Goal: Information Seeking & Learning: Learn about a topic

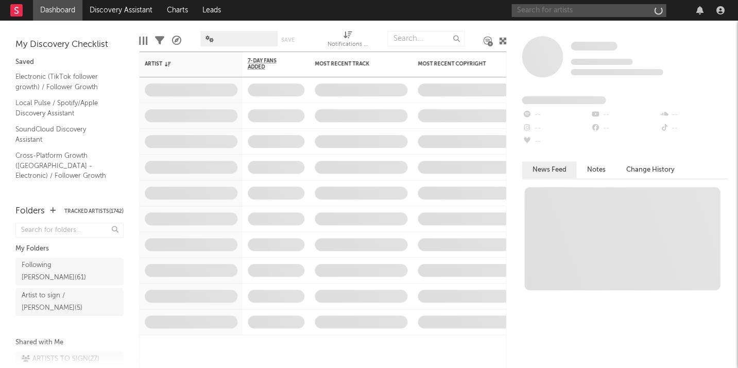
click at [587, 13] on input "text" at bounding box center [588, 10] width 154 height 13
type input "carpetman"
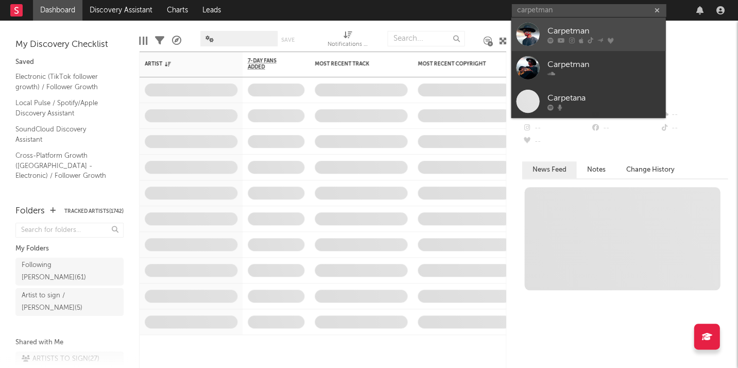
click at [577, 35] on div "Carpetman" at bounding box center [603, 31] width 113 height 12
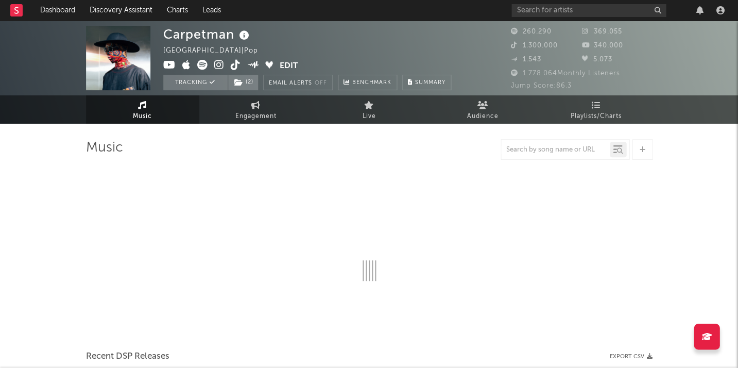
select select "6m"
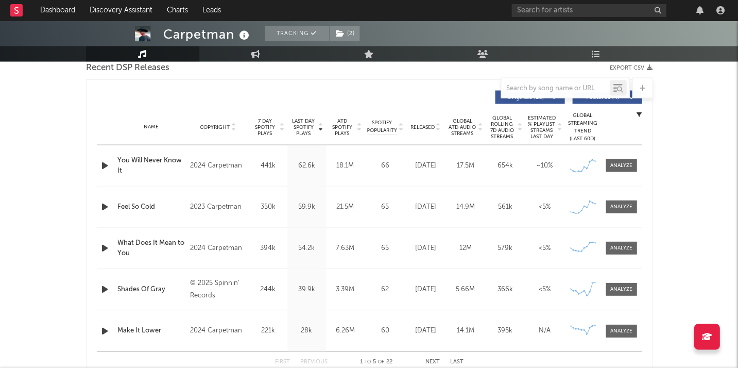
scroll to position [372, 0]
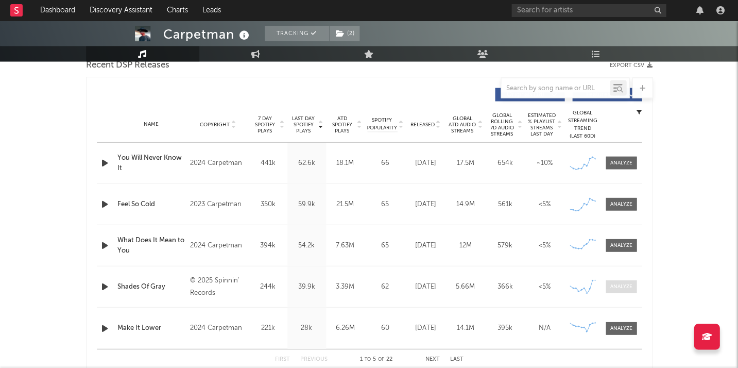
click at [626, 280] on span at bounding box center [620, 286] width 31 height 13
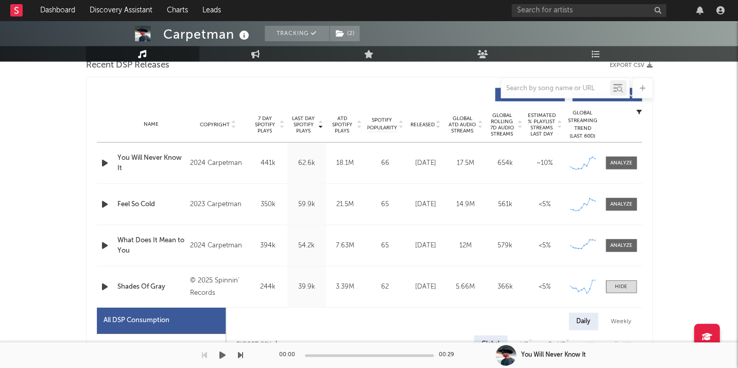
select select "1w"
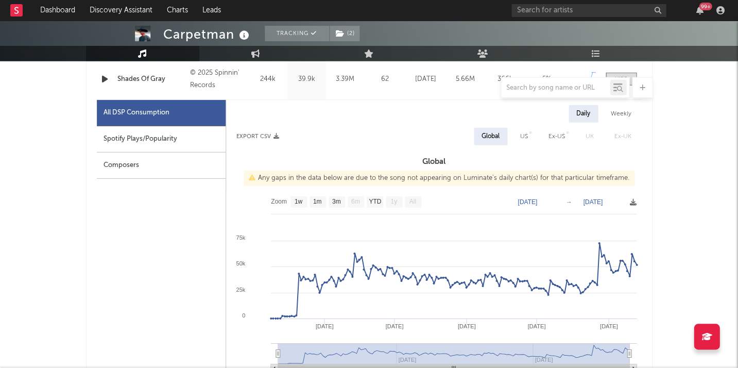
scroll to position [552, 0]
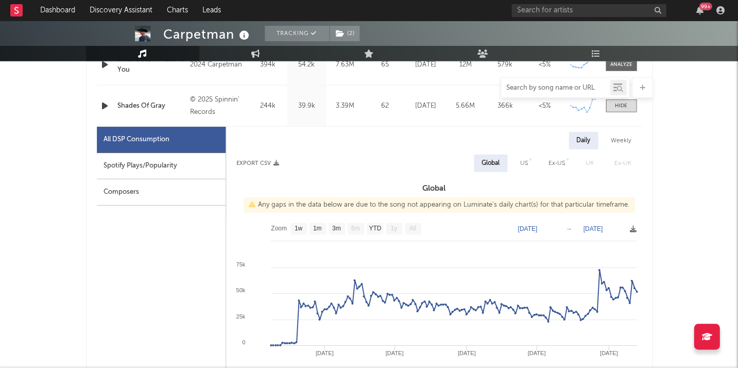
click at [545, 85] on input "text" at bounding box center [555, 88] width 109 height 8
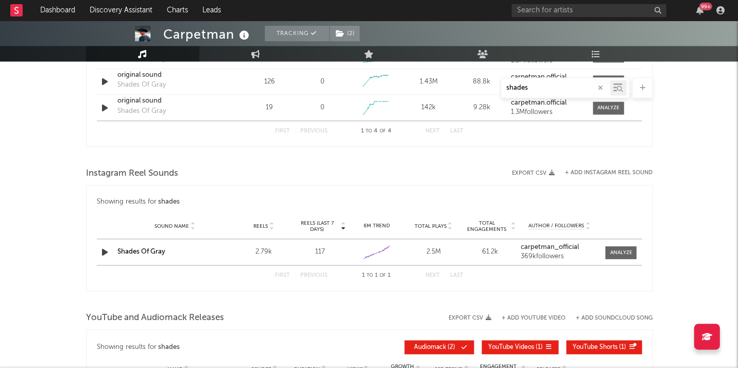
scroll to position [1190, 0]
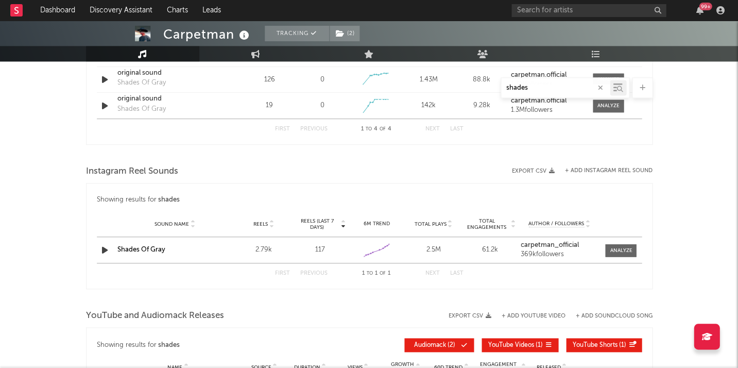
type input "shades"
click at [145, 246] on link "Shades Of Gray" at bounding box center [141, 249] width 48 height 7
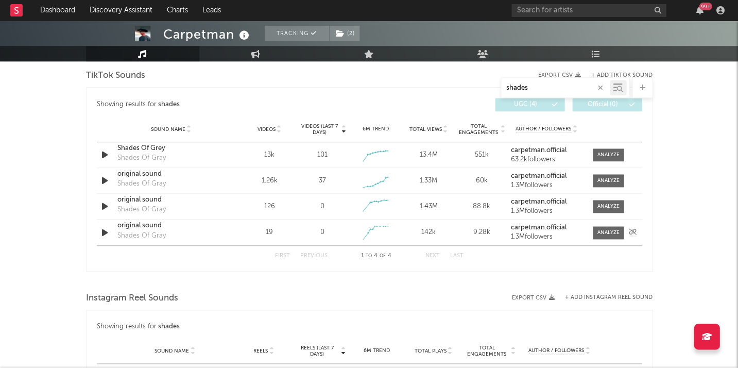
scroll to position [1044, 0]
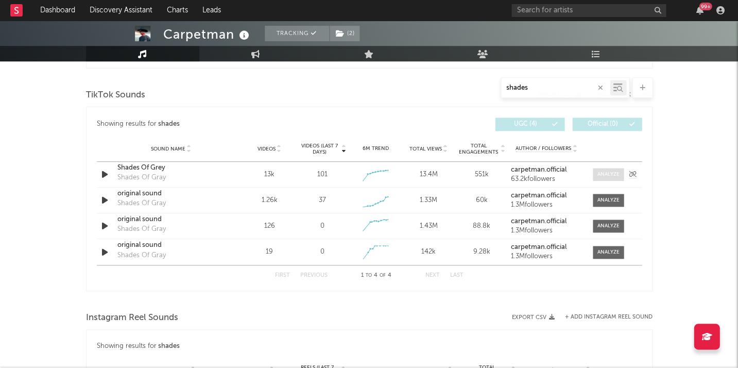
click at [611, 170] on div at bounding box center [608, 174] width 22 height 8
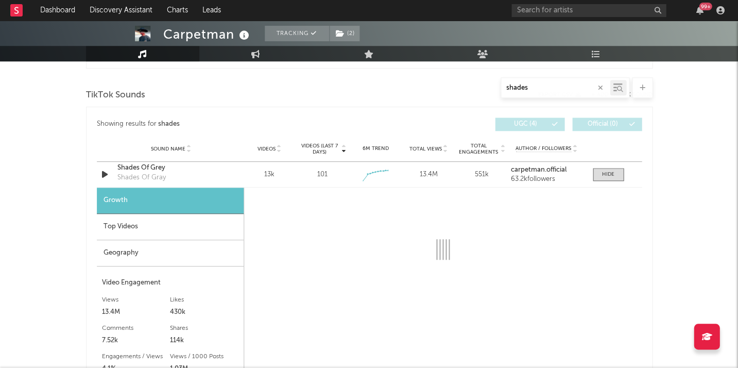
select select "1w"
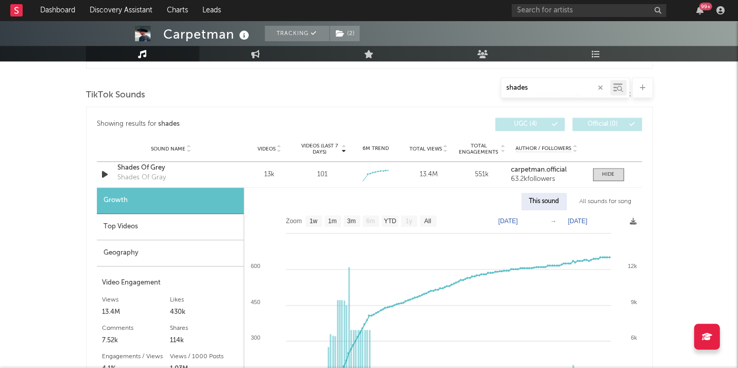
click at [187, 218] on div "Top Videos" at bounding box center [170, 227] width 147 height 26
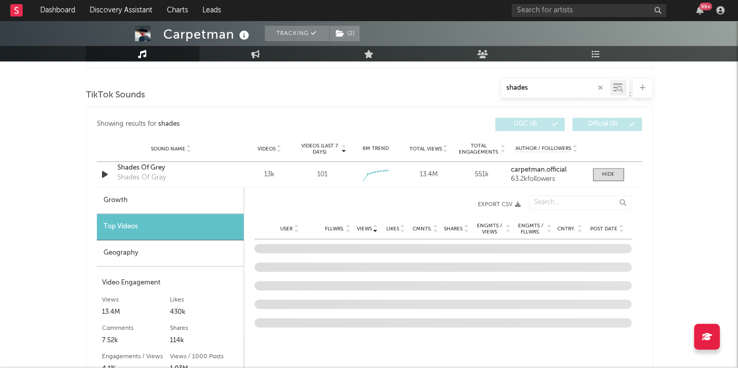
click at [594, 226] on span "Post Date" at bounding box center [603, 229] width 27 height 6
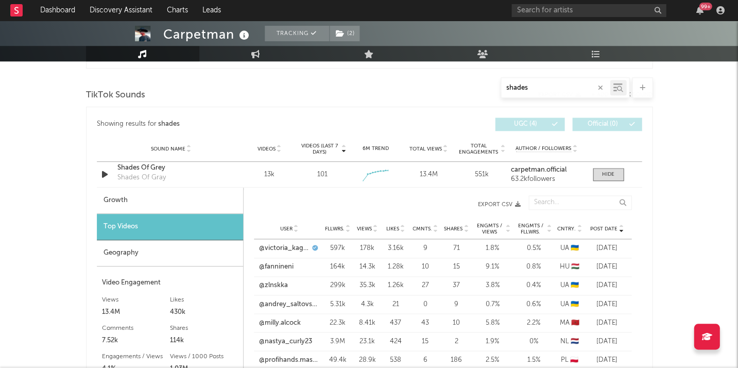
click at [600, 226] on span "Post Date" at bounding box center [603, 229] width 27 height 6
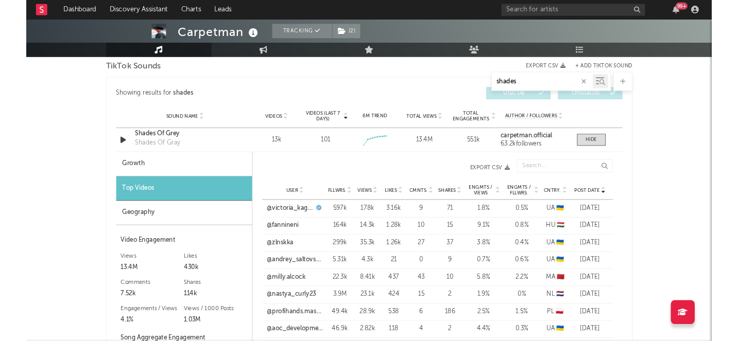
scroll to position [1085, 0]
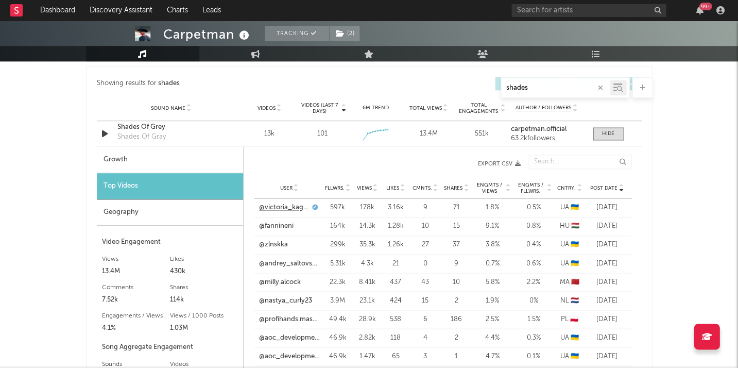
click at [298, 203] on link "@victoria_kagalovska" at bounding box center [284, 207] width 50 height 10
click at [369, 185] on span "Views" at bounding box center [364, 188] width 15 height 6
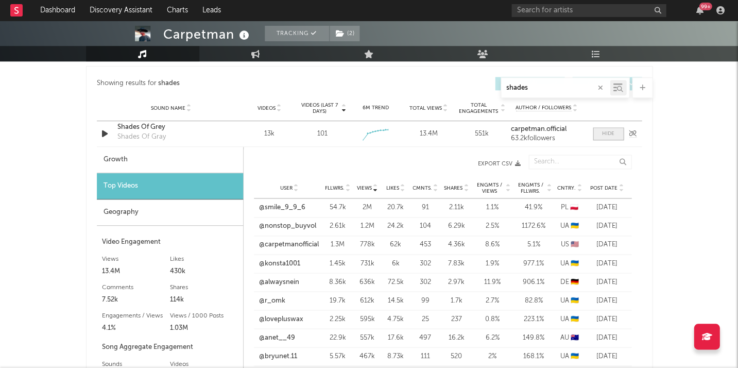
click at [610, 133] on div at bounding box center [608, 134] width 12 height 8
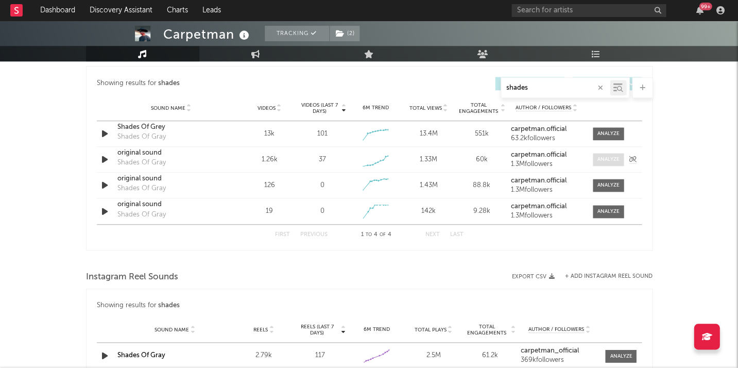
click at [600, 162] on span at bounding box center [608, 159] width 31 height 13
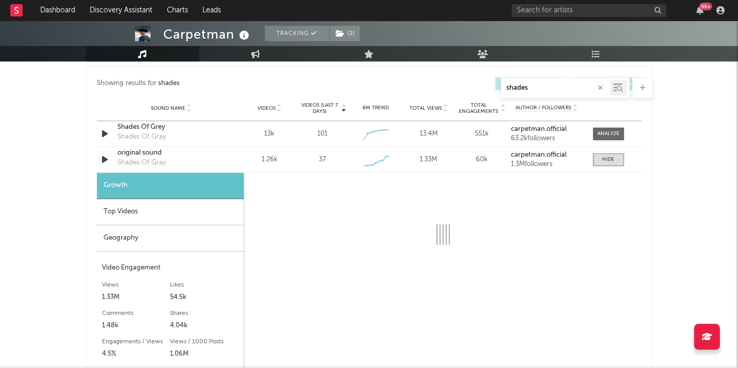
click at [157, 205] on div "Top Videos" at bounding box center [170, 212] width 147 height 26
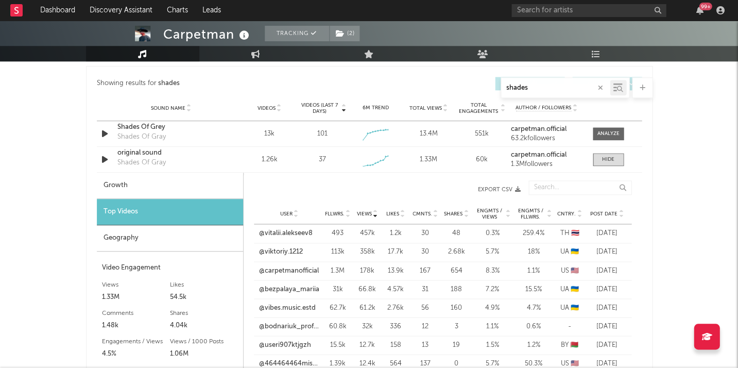
click at [605, 211] on span "Post Date" at bounding box center [603, 214] width 27 height 6
click at [361, 210] on div "Views" at bounding box center [367, 214] width 23 height 8
drag, startPoint x: 608, startPoint y: 157, endPoint x: 618, endPoint y: 149, distance: 13.2
click at [609, 156] on div at bounding box center [608, 159] width 12 height 8
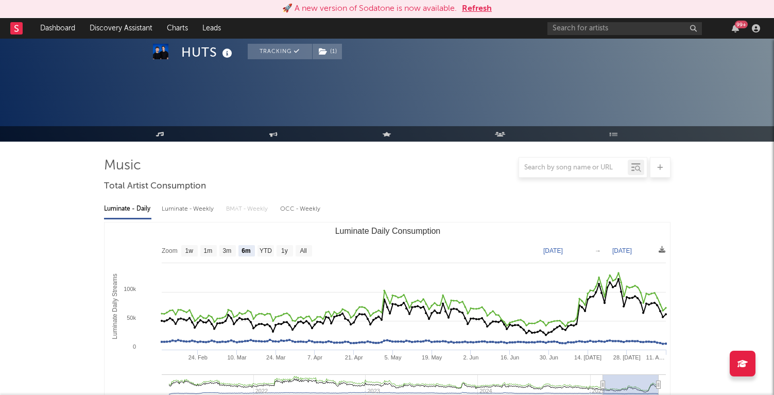
select select "6m"
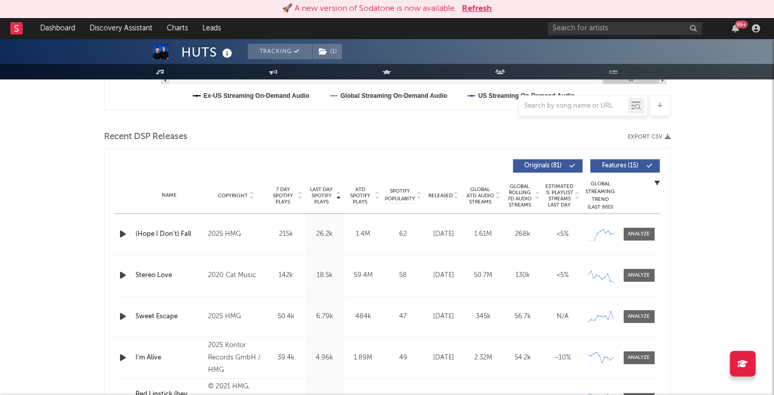
scroll to position [319, 0]
